Goal: Task Accomplishment & Management: Use online tool/utility

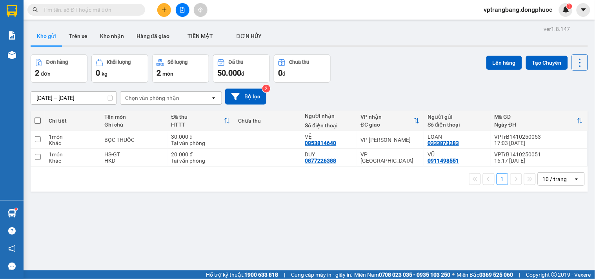
click at [116, 14] on input "text" at bounding box center [89, 9] width 93 height 9
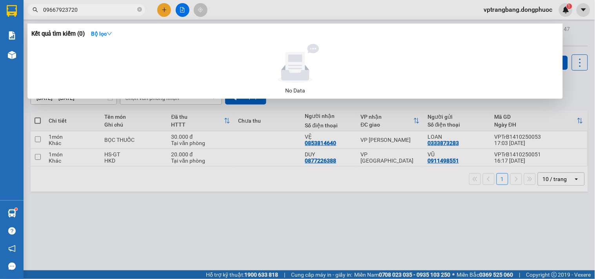
click at [54, 10] on input "09667923720" at bounding box center [89, 9] width 93 height 9
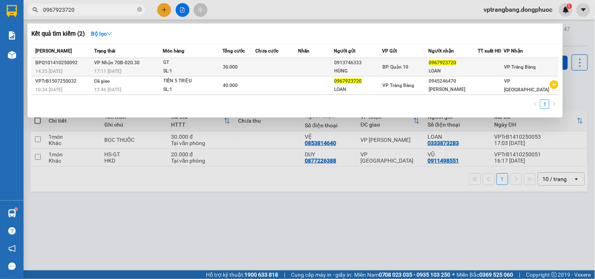
type input "0967923720"
click at [122, 62] on span "VP Nhận 70B-020.30" at bounding box center [116, 62] width 45 height 5
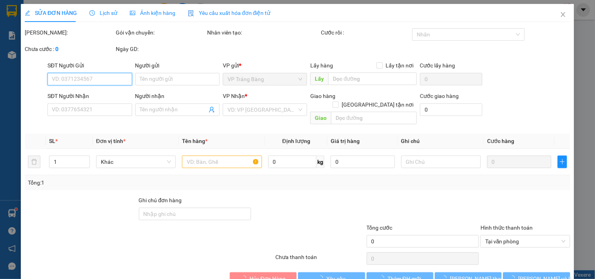
scroll to position [13, 0]
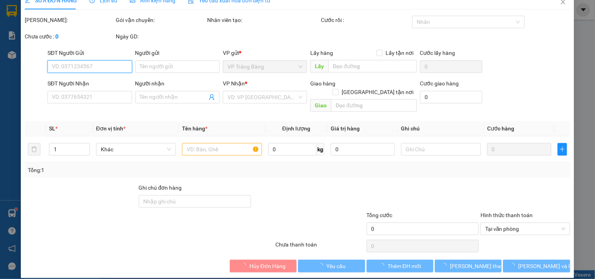
type input "0913746333"
type input "HÙNG"
type input "0967923720"
type input "LOAN"
type input "30.000"
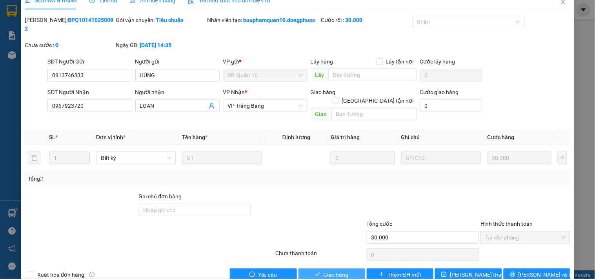
click at [327, 269] on button "Giao hàng" at bounding box center [331, 275] width 67 height 13
